Goal: Navigation & Orientation: Find specific page/section

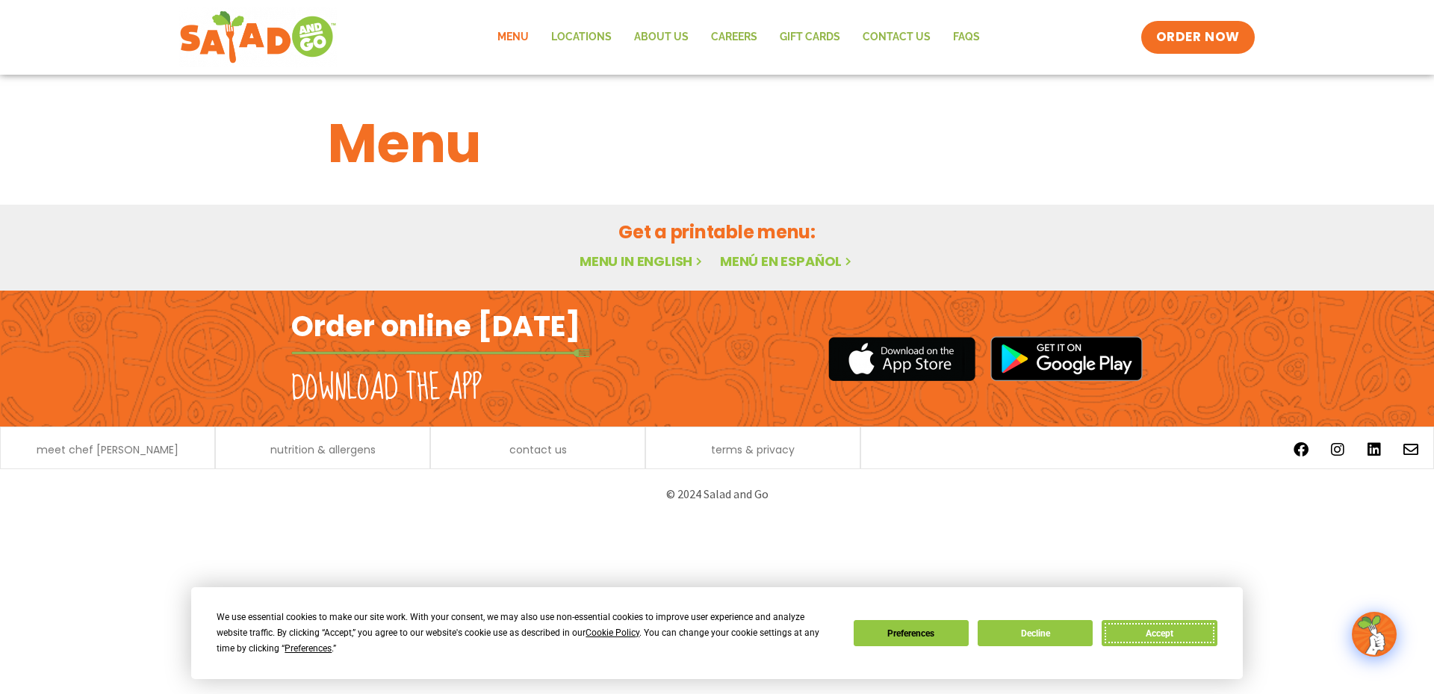
click at [1172, 636] on button "Accept" at bounding box center [1159, 633] width 115 height 26
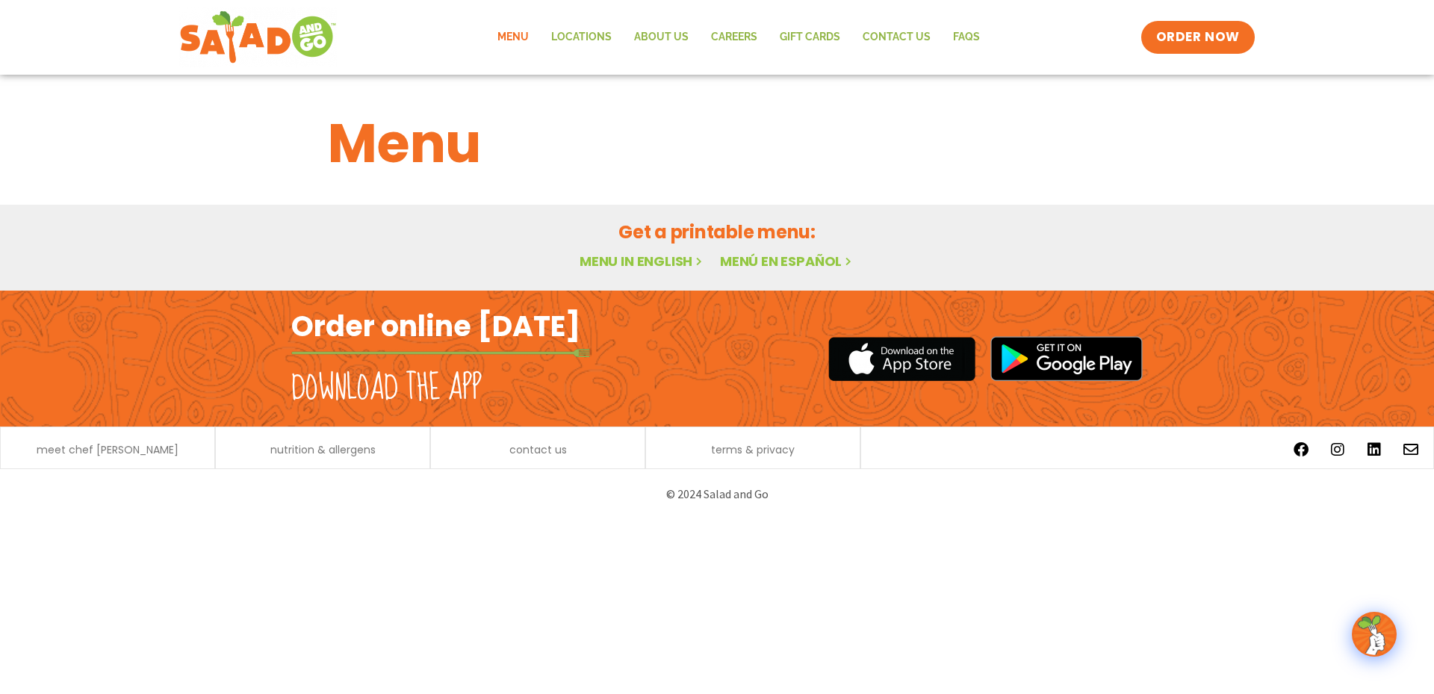
click at [661, 254] on link "Menu in English" at bounding box center [642, 261] width 125 height 19
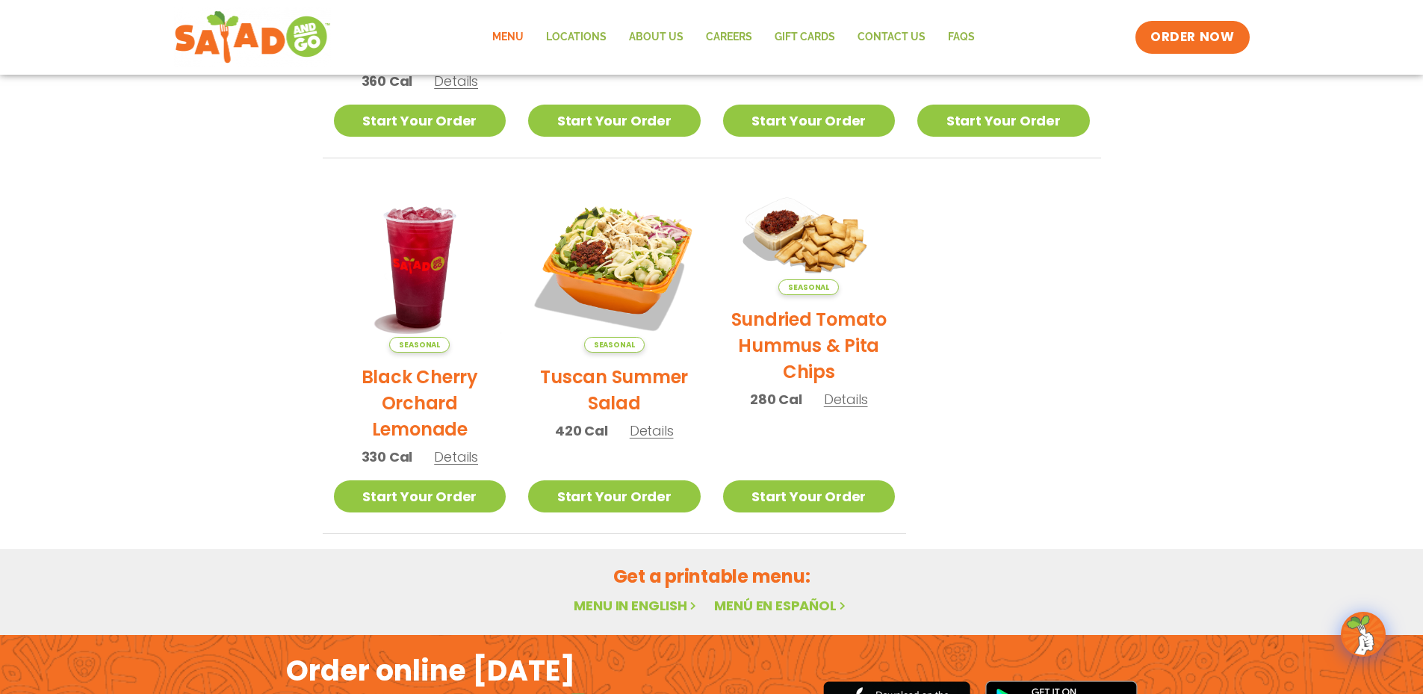
scroll to position [672, 0]
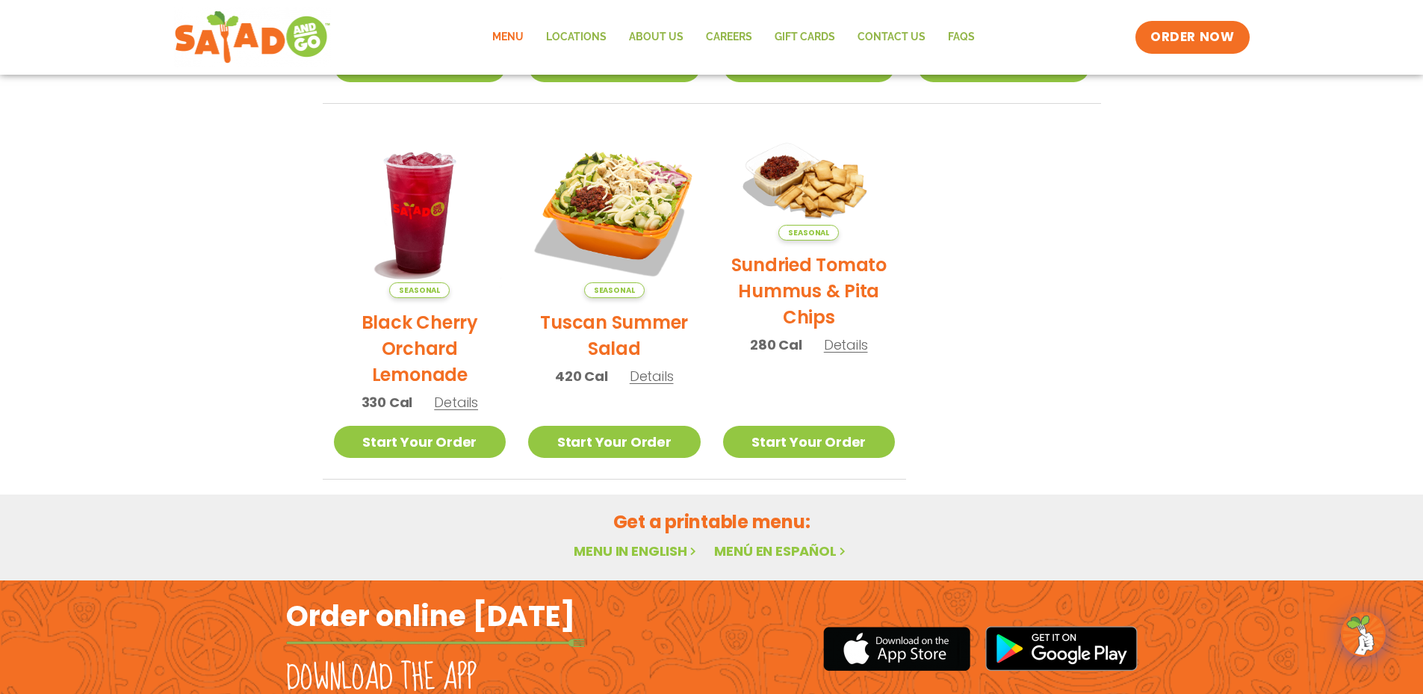
click at [641, 548] on link "Menu in English" at bounding box center [636, 550] width 125 height 19
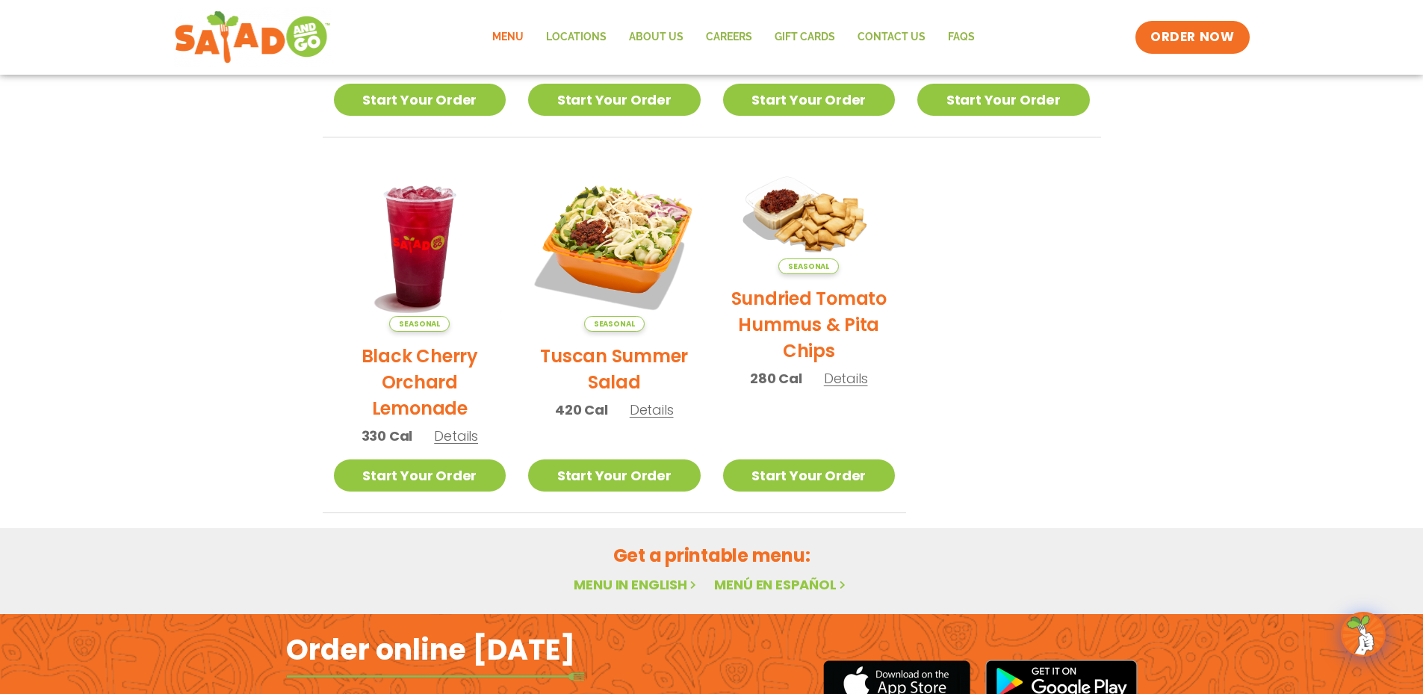
scroll to position [787, 0]
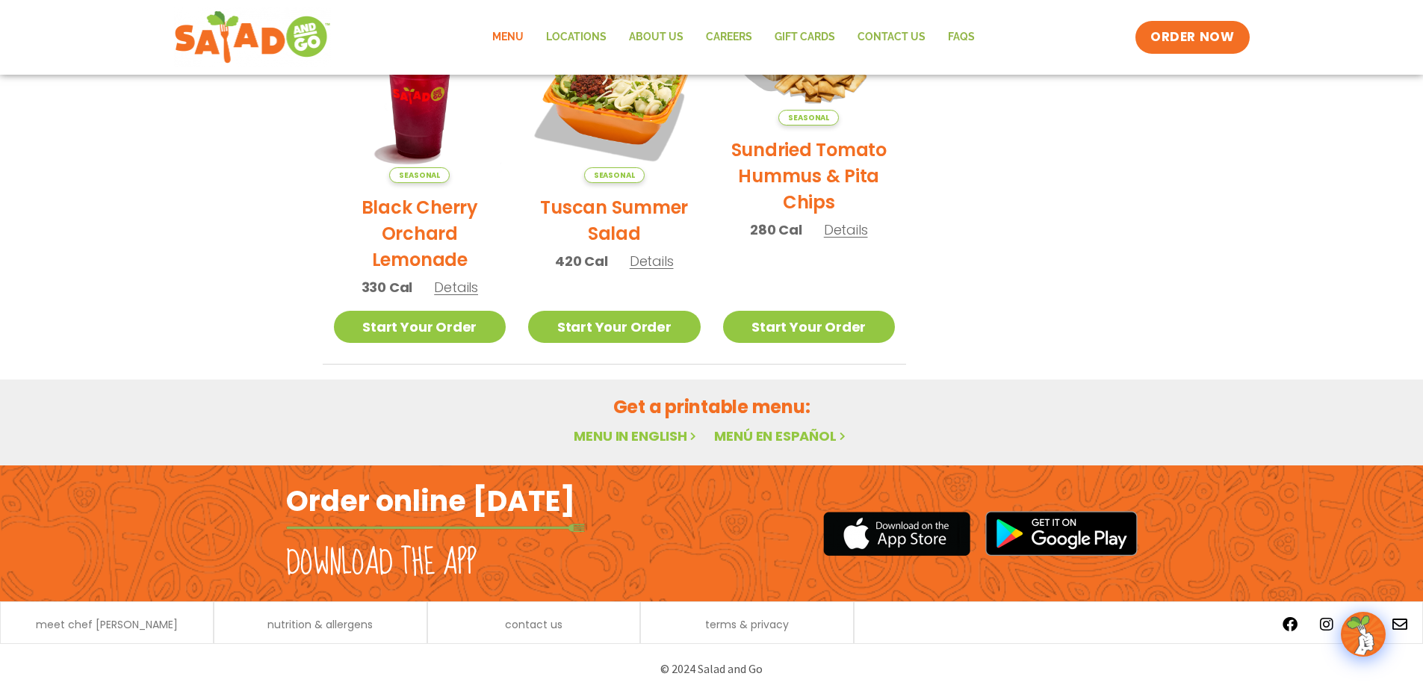
click at [374, 545] on h2 "Download the app" at bounding box center [381, 563] width 190 height 42
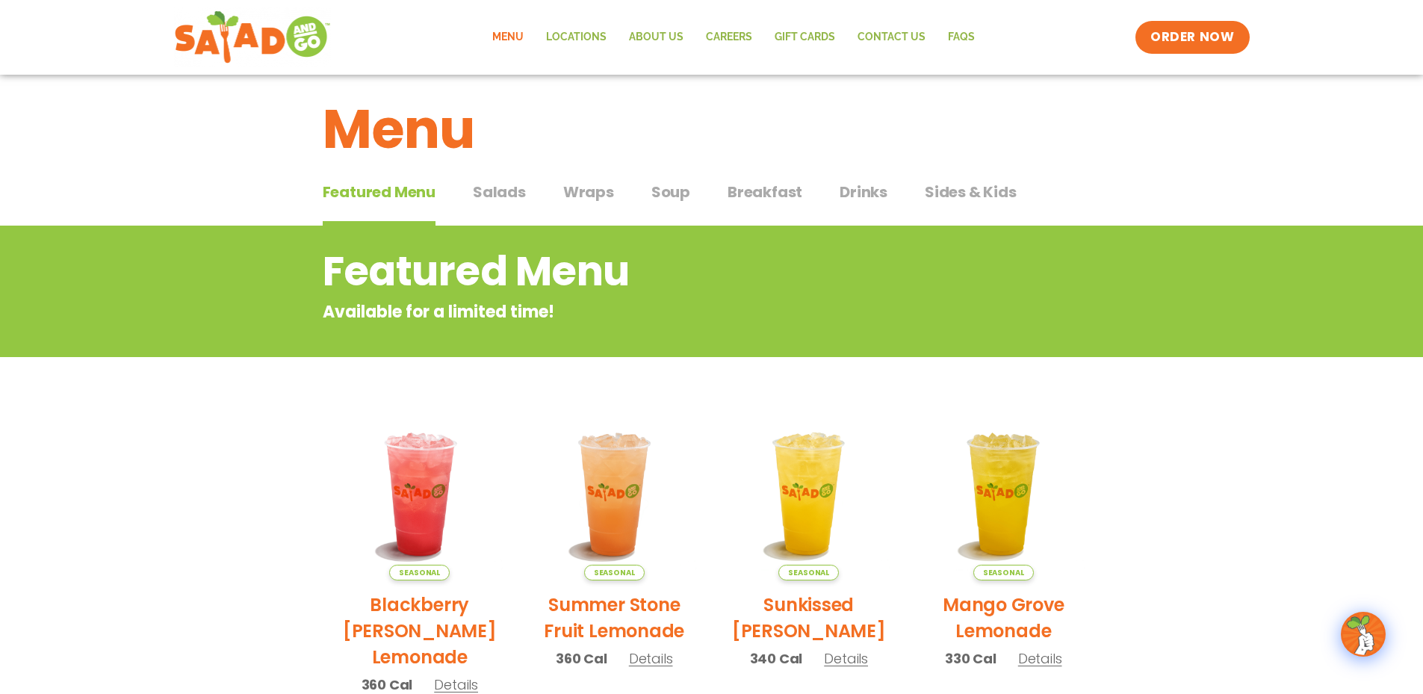
scroll to position [0, 0]
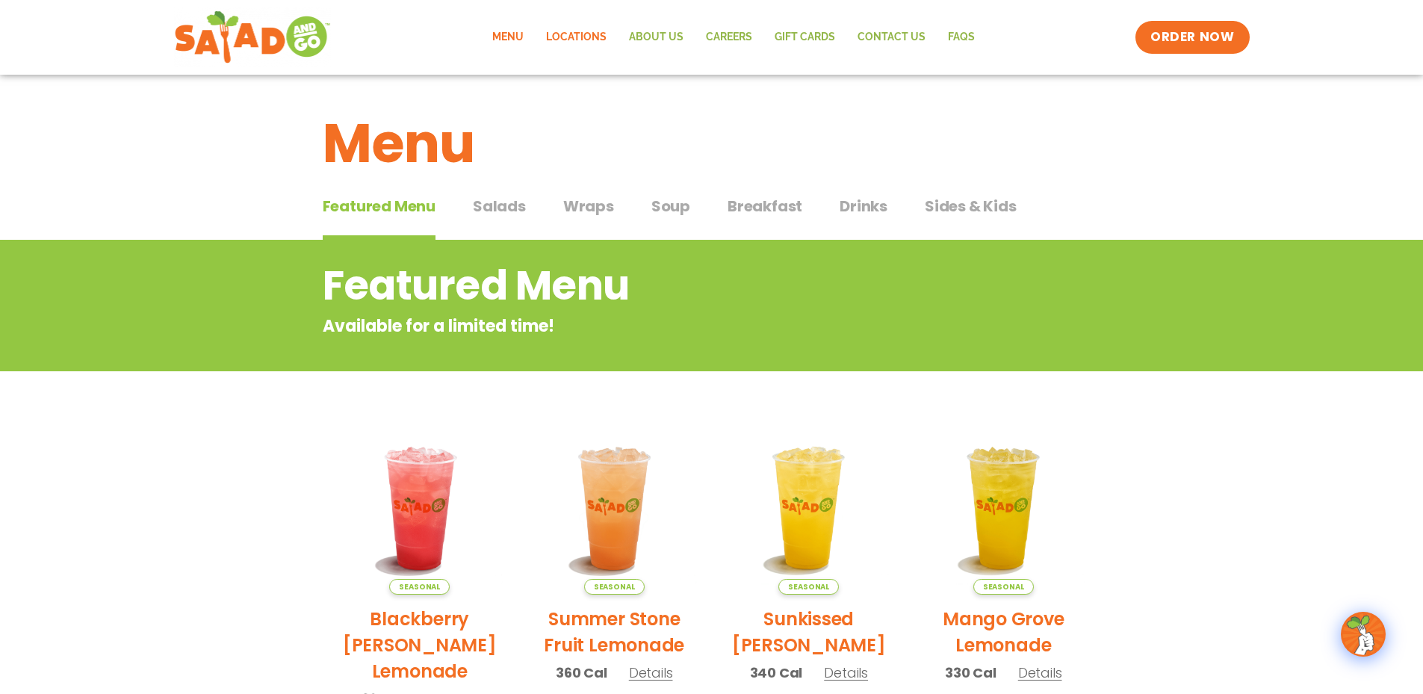
click at [597, 36] on link "Locations" at bounding box center [576, 37] width 83 height 34
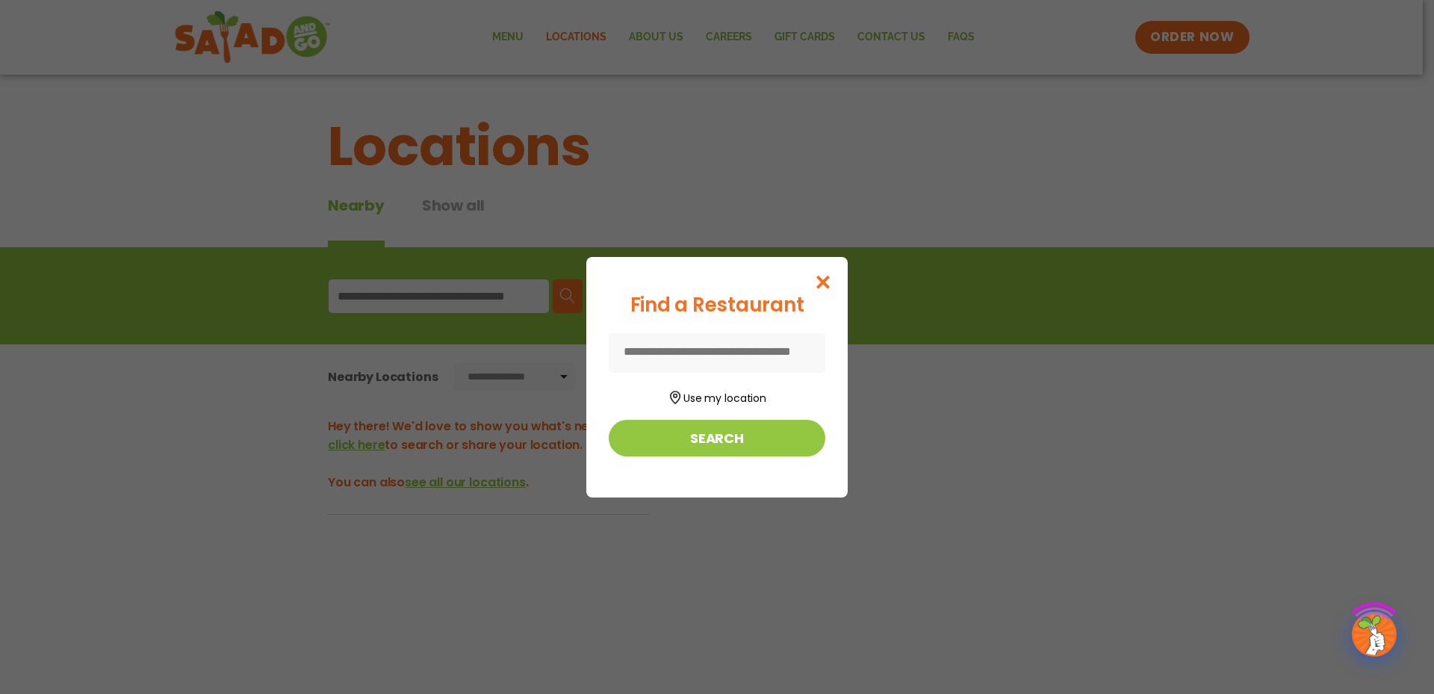
click at [514, 34] on div "Find a Restaurant Use my location Search" at bounding box center [717, 347] width 1434 height 694
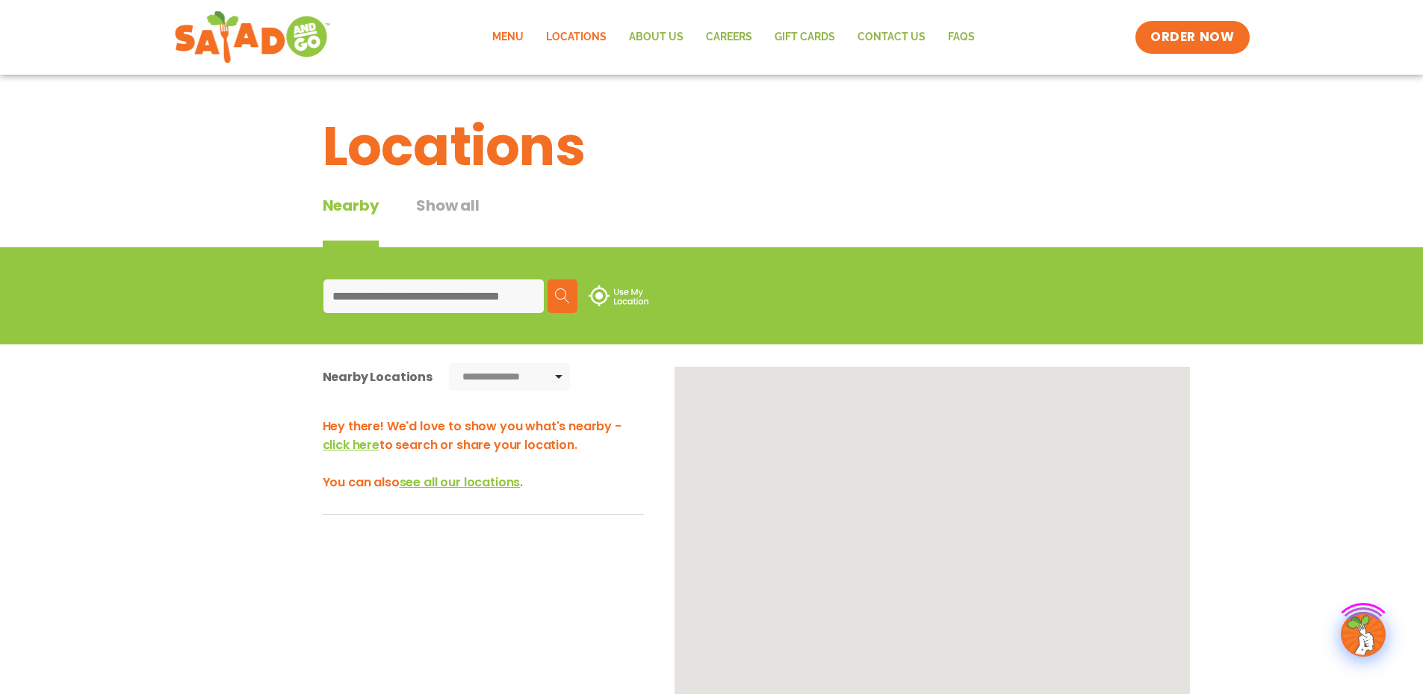
click at [514, 34] on link "Menu" at bounding box center [508, 37] width 54 height 34
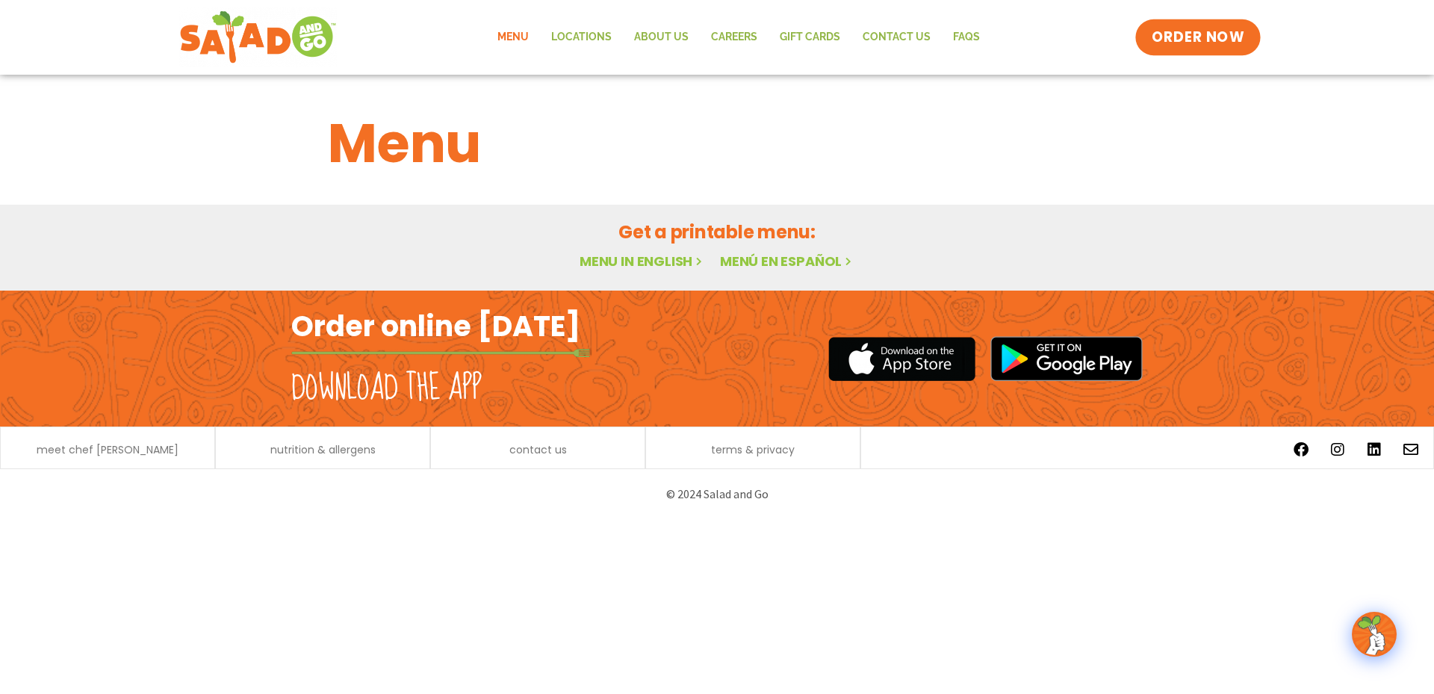
click at [1213, 43] on span "ORDER NOW" at bounding box center [1198, 37] width 93 height 19
